Goal: Find specific page/section: Find specific page/section

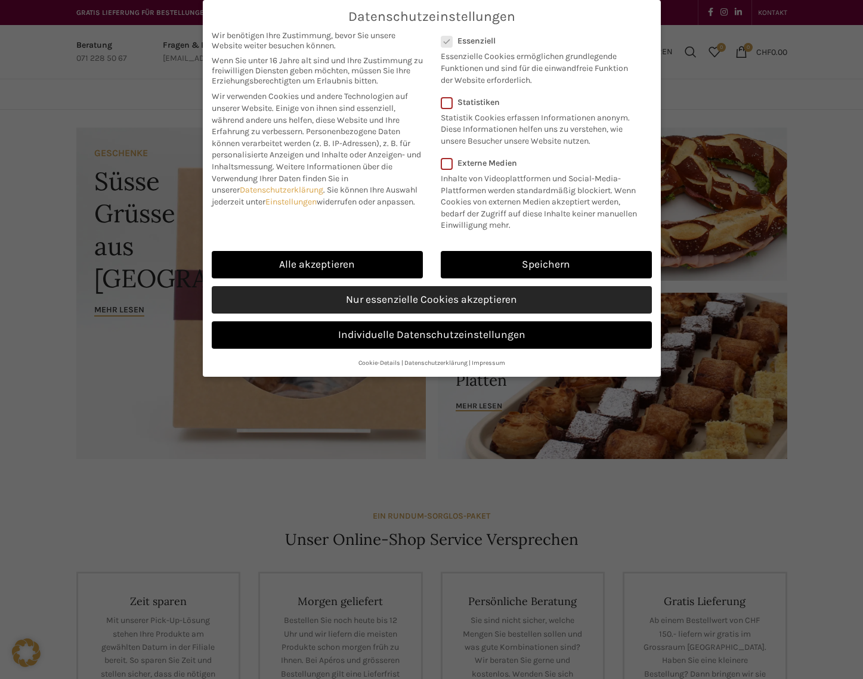
click at [400, 302] on link "Nur essenzielle Cookies akzeptieren" at bounding box center [432, 299] width 440 height 27
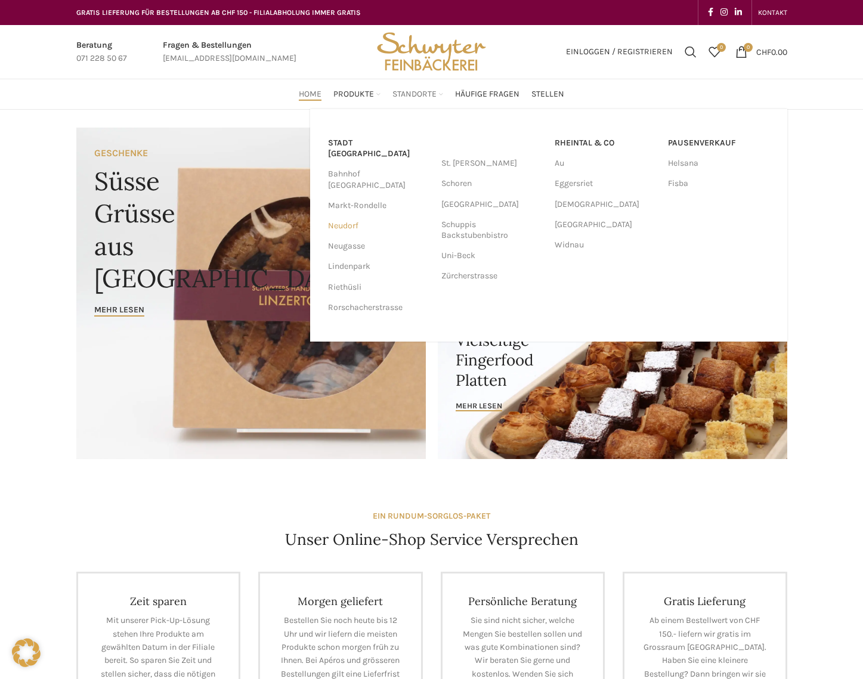
click at [348, 216] on link "Neudorf" at bounding box center [378, 226] width 101 height 20
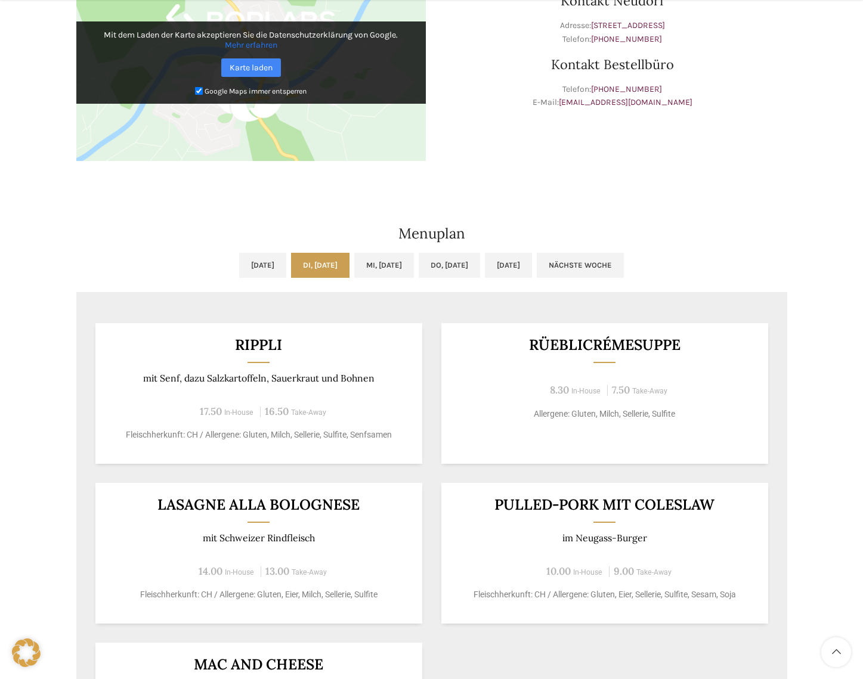
scroll to position [520, 0]
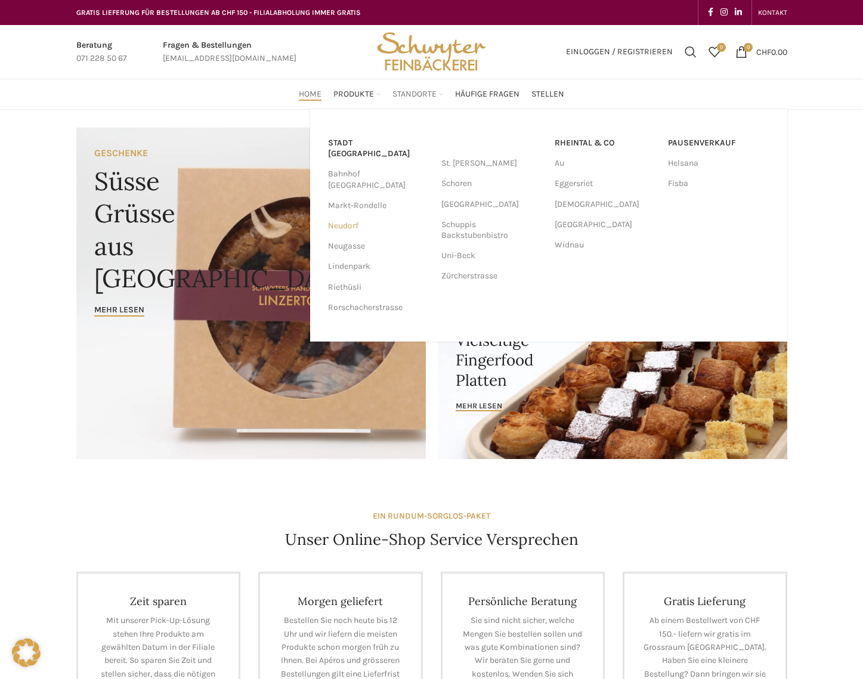
click at [356, 216] on link "Neudorf" at bounding box center [378, 226] width 101 height 20
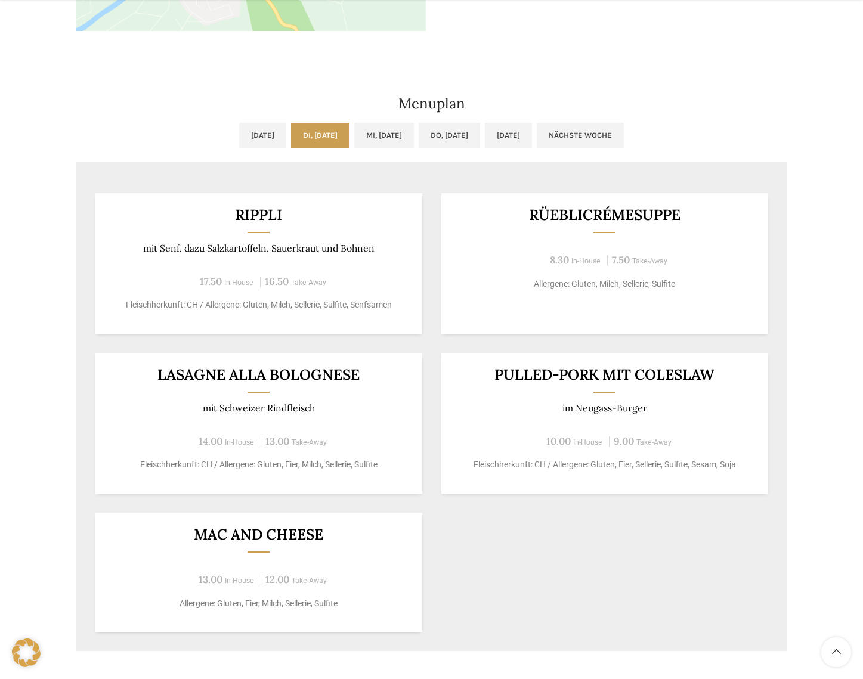
scroll to position [557, 0]
